Goal: Information Seeking & Learning: Learn about a topic

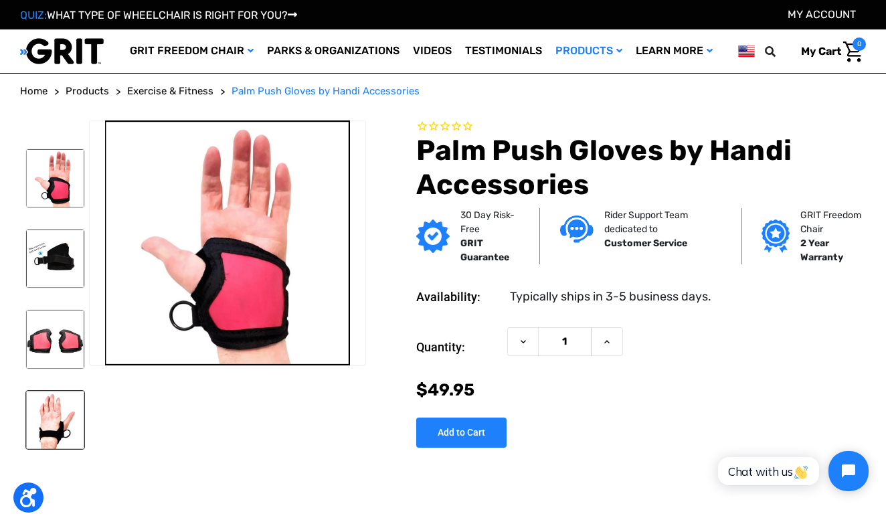
click at [79, 415] on img at bounding box center [55, 420] width 58 height 58
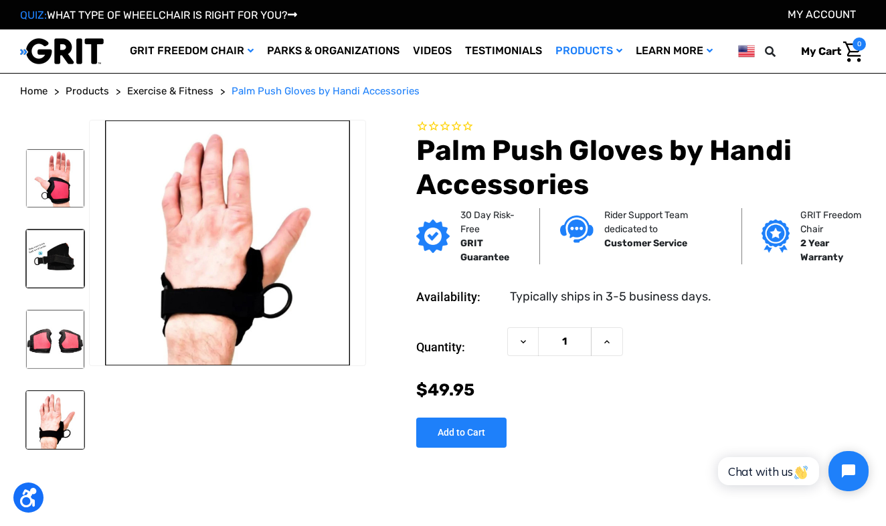
click at [76, 273] on img at bounding box center [55, 258] width 58 height 58
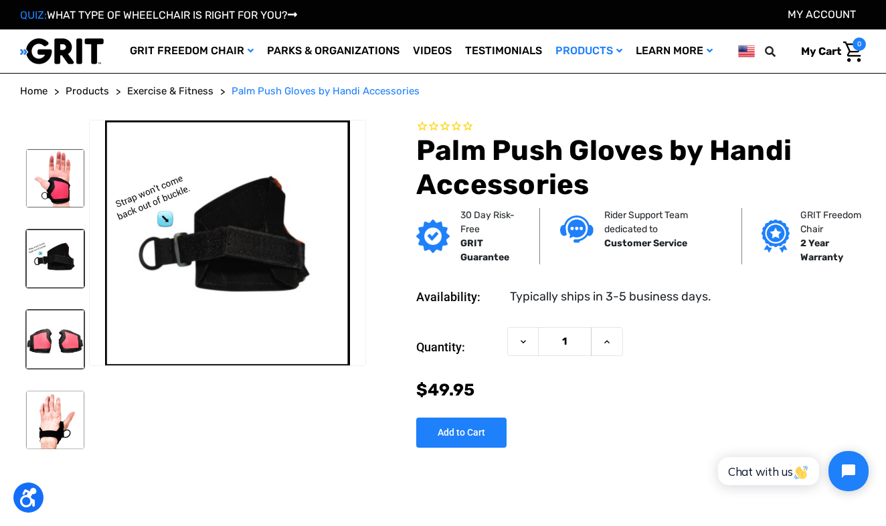
click at [47, 340] on img at bounding box center [55, 339] width 58 height 58
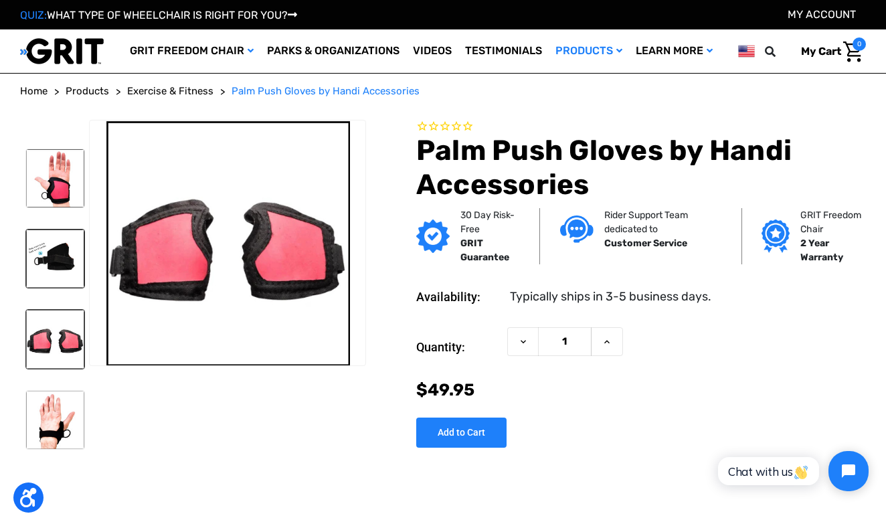
click at [58, 268] on img at bounding box center [55, 258] width 58 height 58
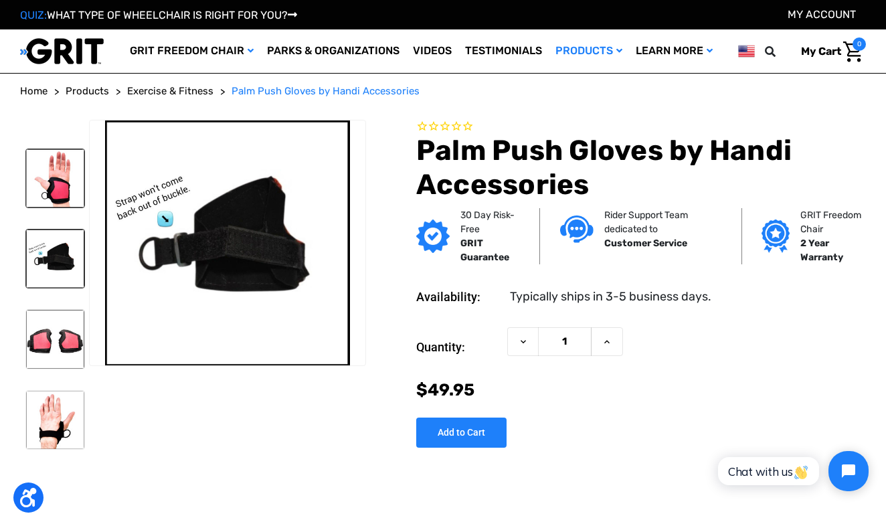
click at [66, 193] on img at bounding box center [55, 178] width 58 height 58
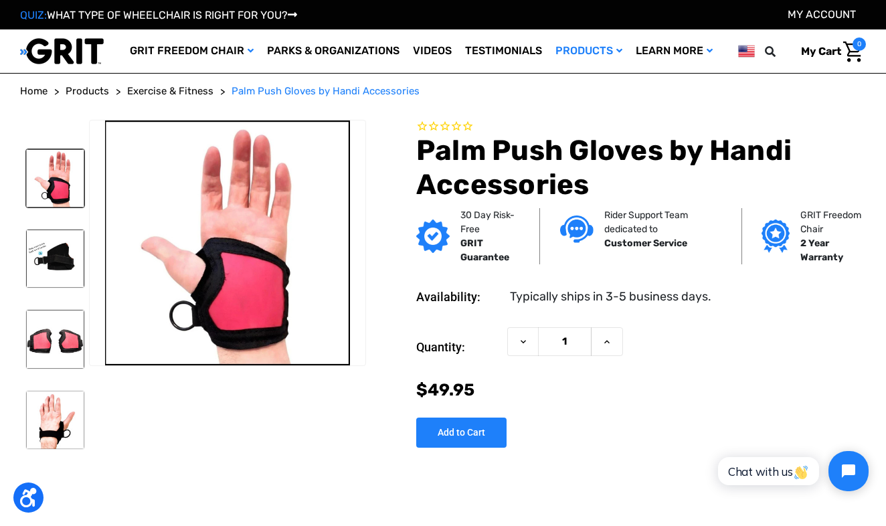
click at [172, 88] on span "Exercise & Fitness" at bounding box center [170, 91] width 86 height 12
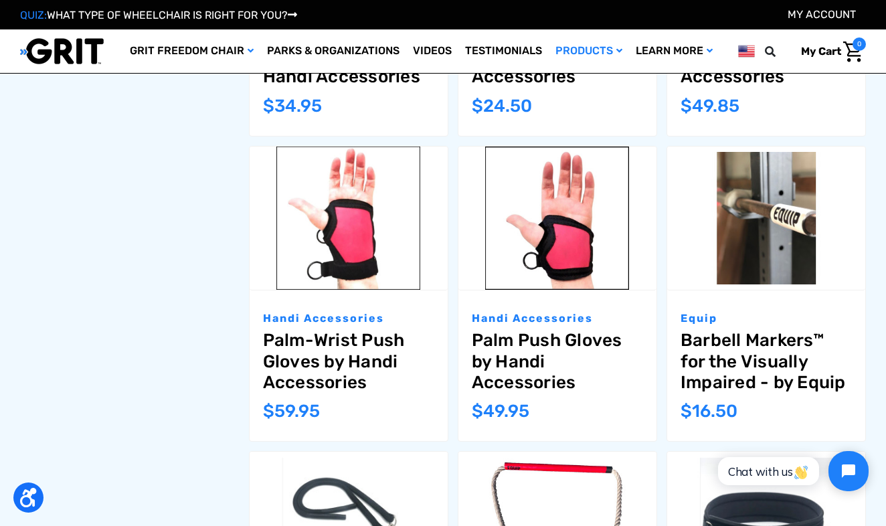
scroll to position [1058, 0]
click at [320, 369] on link "Palm-Wrist Push Gloves by Handi Accessories" at bounding box center [348, 361] width 171 height 63
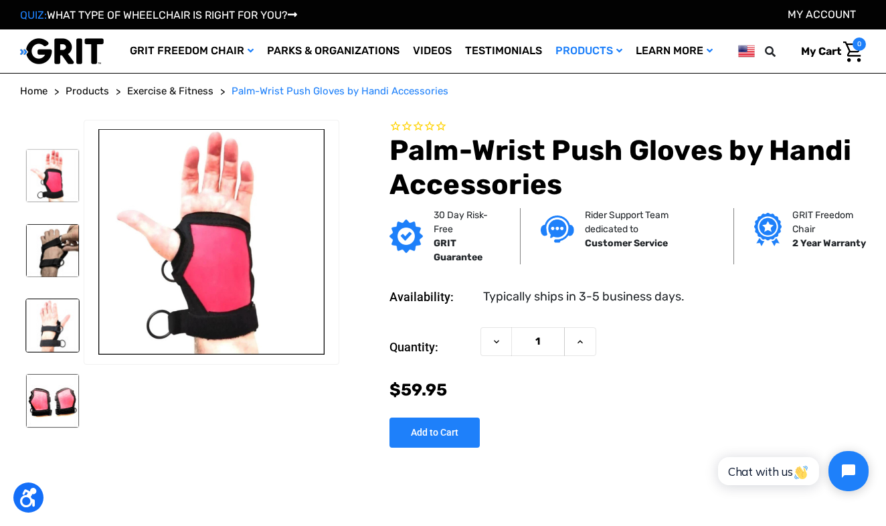
click at [67, 341] on img at bounding box center [52, 325] width 53 height 53
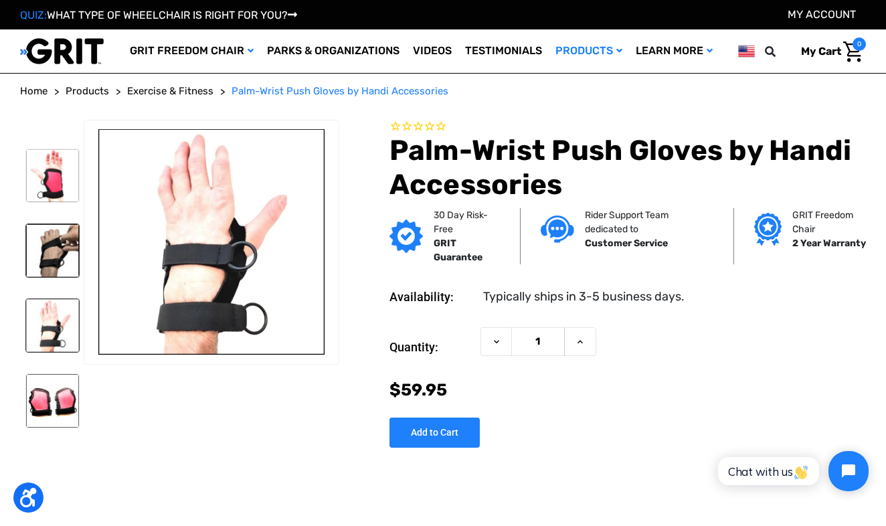
click at [56, 235] on img at bounding box center [52, 250] width 53 height 53
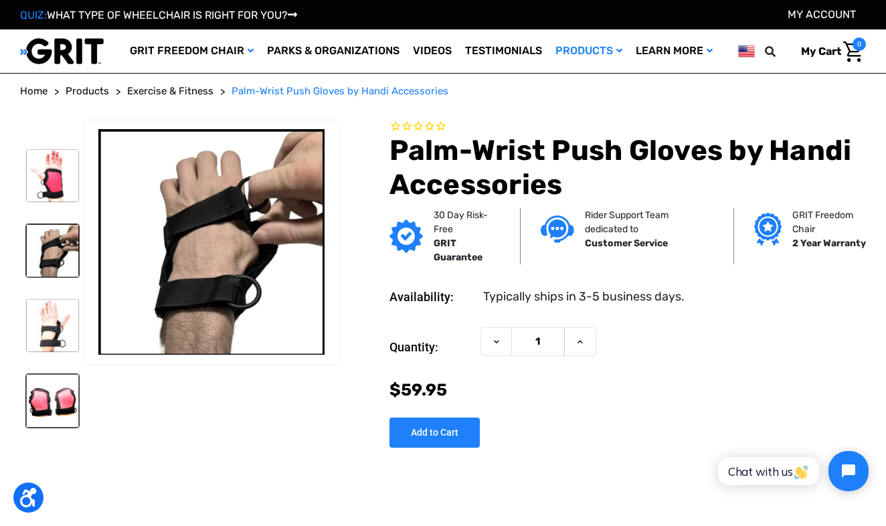
click at [57, 407] on img at bounding box center [52, 400] width 53 height 53
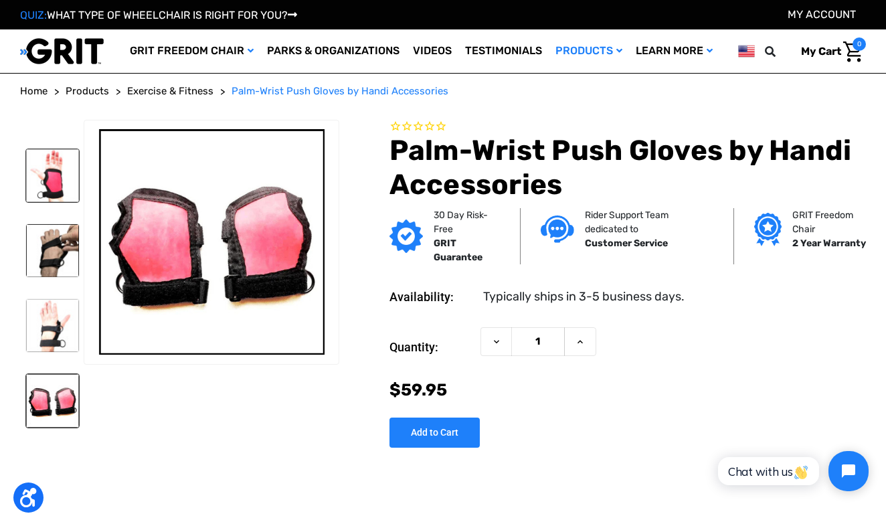
click at [58, 185] on img at bounding box center [52, 175] width 53 height 53
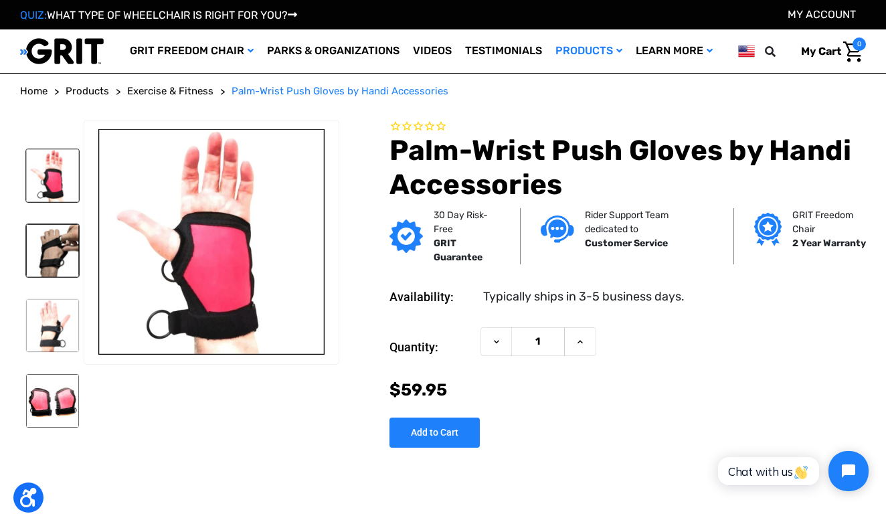
click at [44, 237] on img at bounding box center [52, 250] width 53 height 53
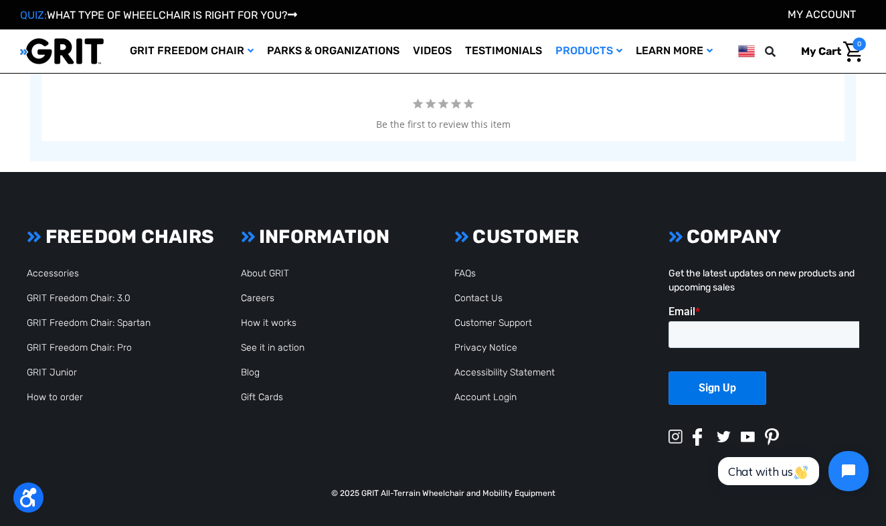
scroll to position [1637, 0]
